Goal: Task Accomplishment & Management: Use online tool/utility

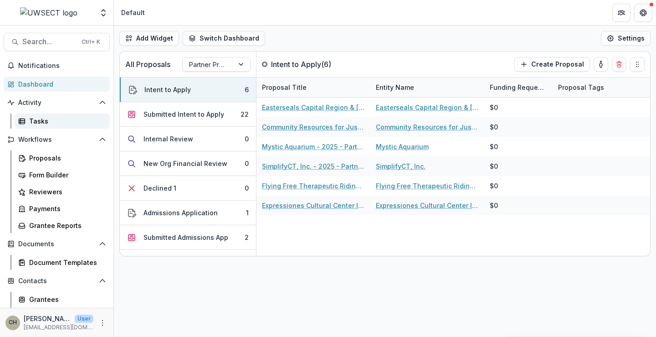
click at [45, 122] on div "Tasks" at bounding box center [65, 121] width 73 height 10
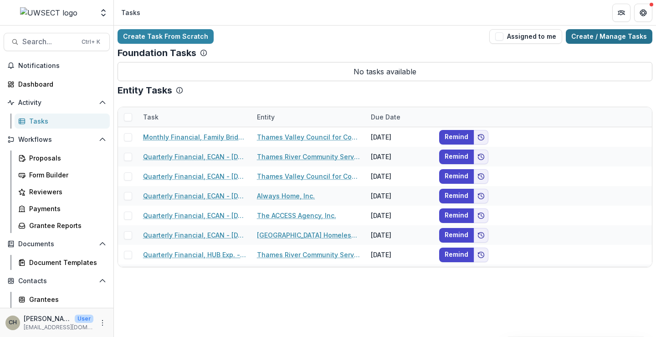
click at [592, 36] on link "Create / Manage Tasks" at bounding box center [609, 36] width 87 height 15
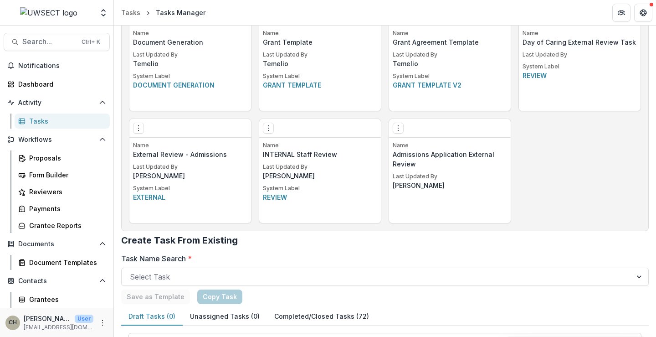
scroll to position [608, 0]
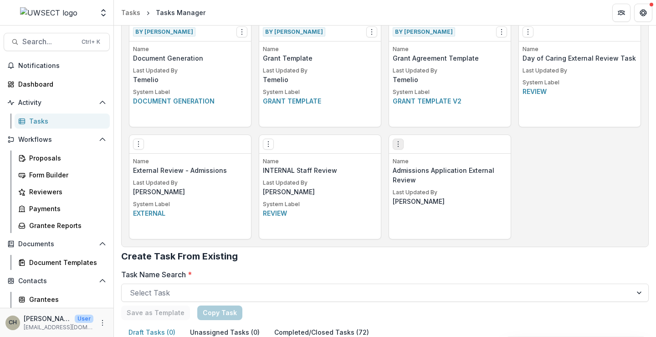
click at [401, 145] on button "Options" at bounding box center [398, 143] width 11 height 11
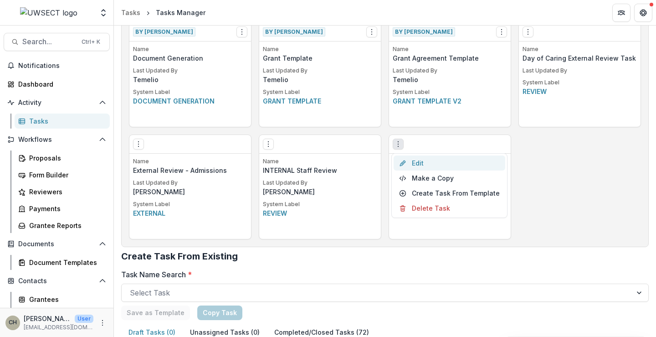
click at [416, 158] on link "Edit" at bounding box center [449, 162] width 112 height 15
